Goal: Information Seeking & Learning: Learn about a topic

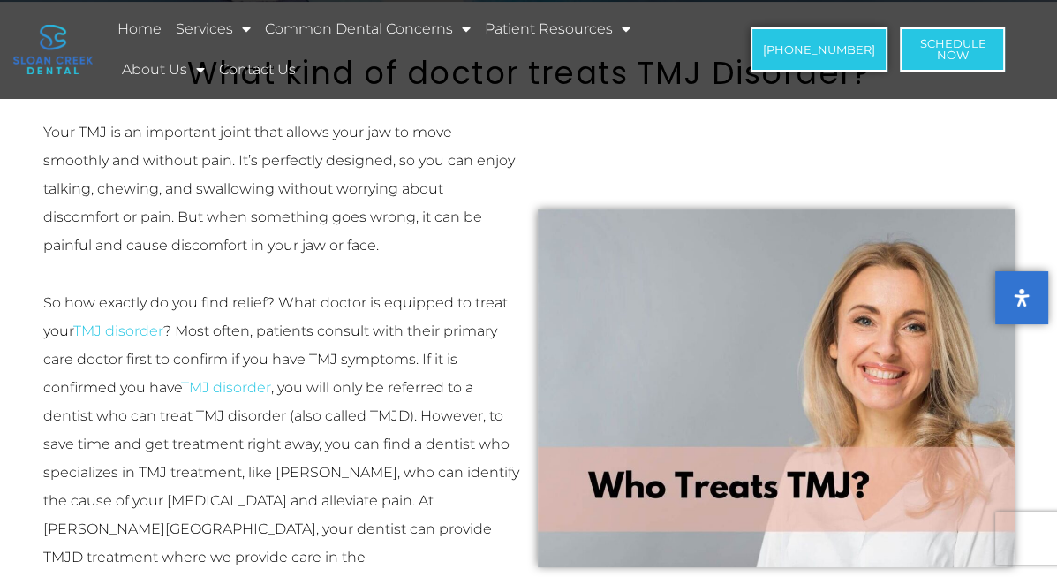
scroll to position [262, 0]
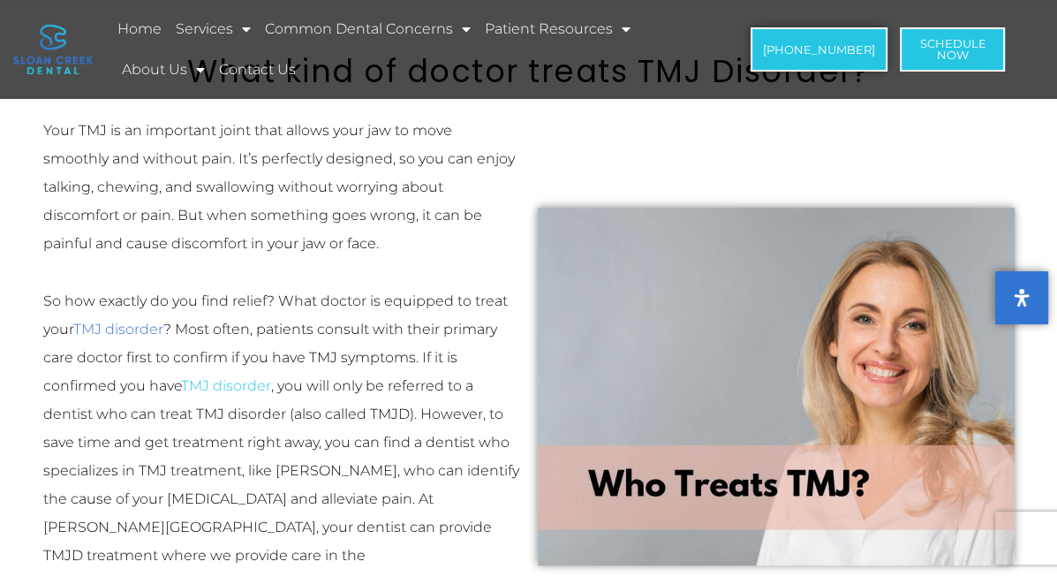
click at [148, 321] on link "TMJ disorder" at bounding box center [118, 329] width 90 height 17
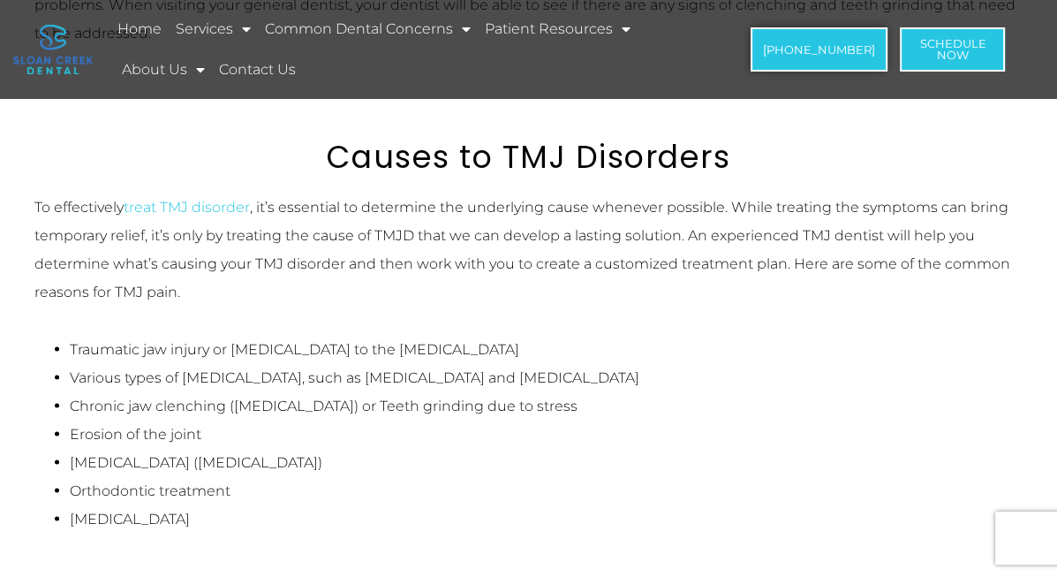
scroll to position [3074, 0]
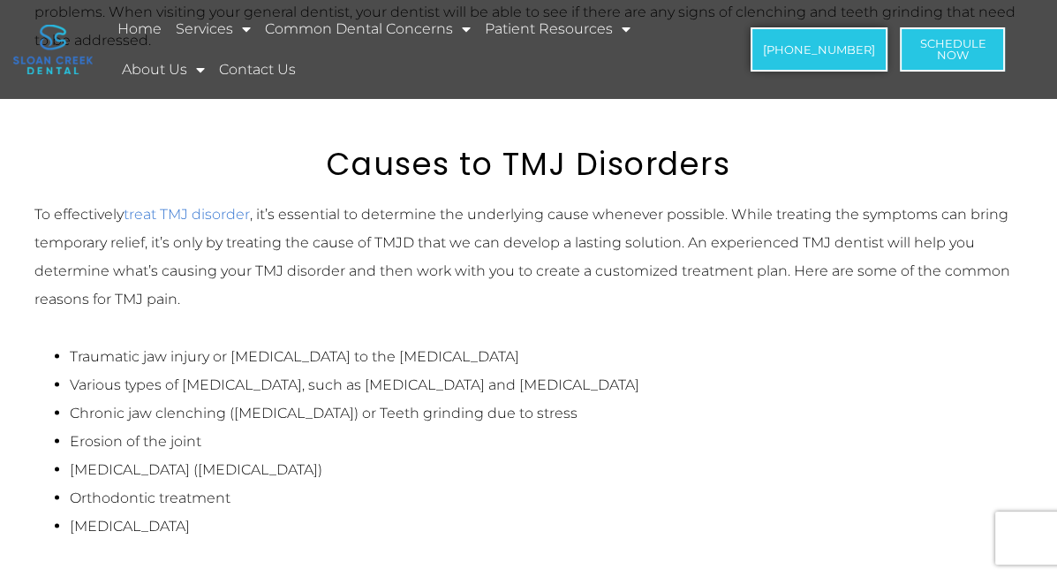
click at [195, 206] on span "treat TMJ disorder" at bounding box center [187, 214] width 126 height 17
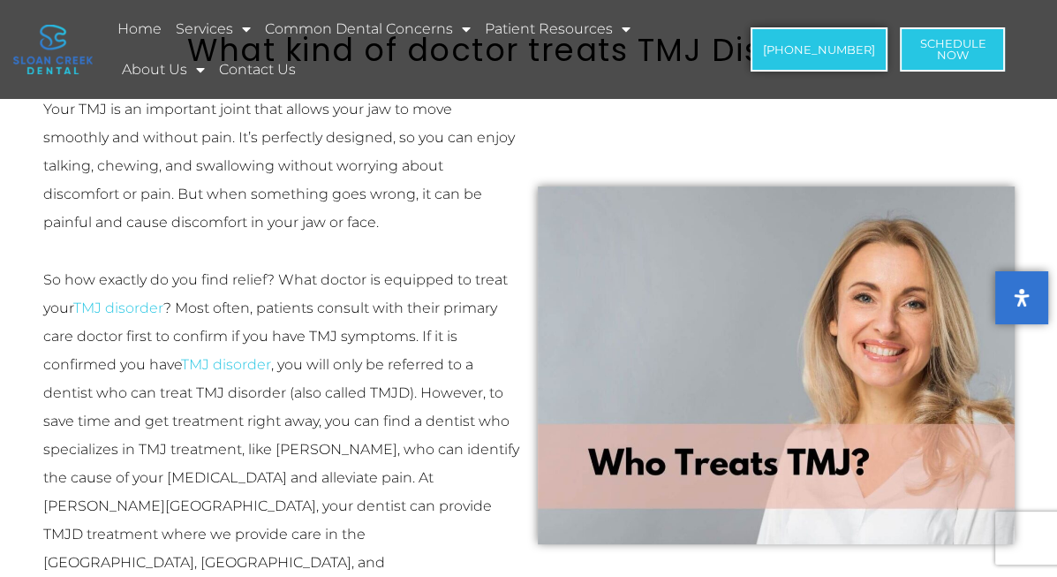
scroll to position [284, 0]
